Goal: Consume media (video, audio): Consume media (video, audio)

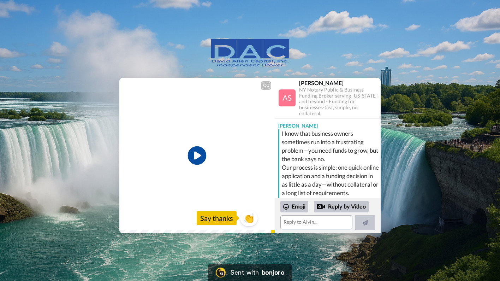
click at [195, 157] on icon "Play/Pause" at bounding box center [197, 156] width 19 height 34
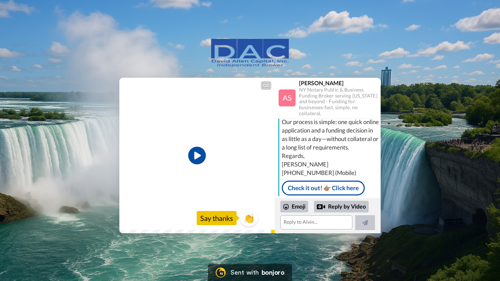
scroll to position [47, 0]
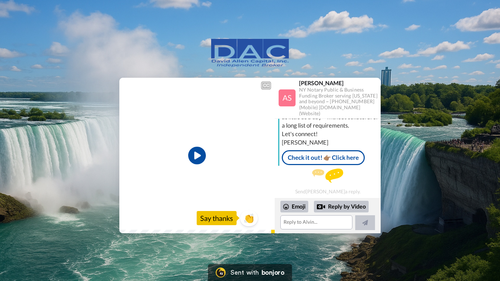
scroll to position [79, 0]
click at [329, 190] on div "Send [PERSON_NAME] a reply." at bounding box center [328, 182] width 106 height 26
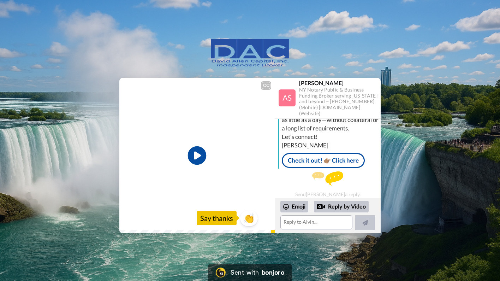
click at [195, 155] on icon "Play/Pause" at bounding box center [197, 156] width 19 height 34
click at [196, 156] on icon "Play/Pause" at bounding box center [197, 156] width 19 height 34
